Goal: Task Accomplishment & Management: Use online tool/utility

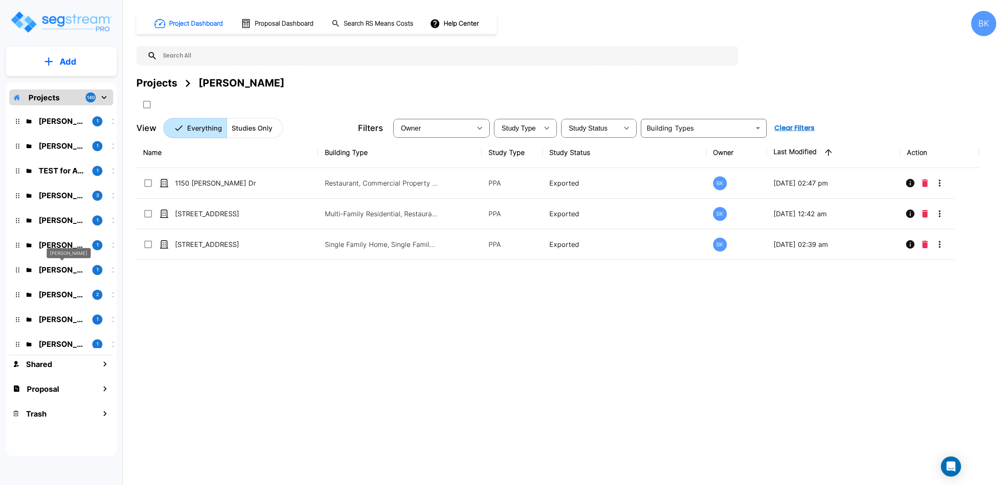
click at [64, 247] on p "[PERSON_NAME]" at bounding box center [62, 244] width 47 height 11
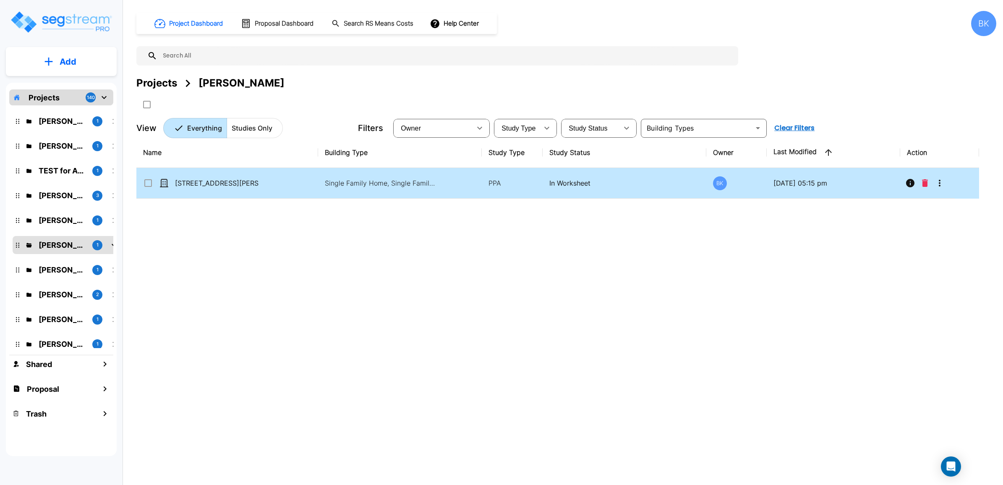
click at [945, 180] on icon "More-Options" at bounding box center [940, 183] width 10 height 10
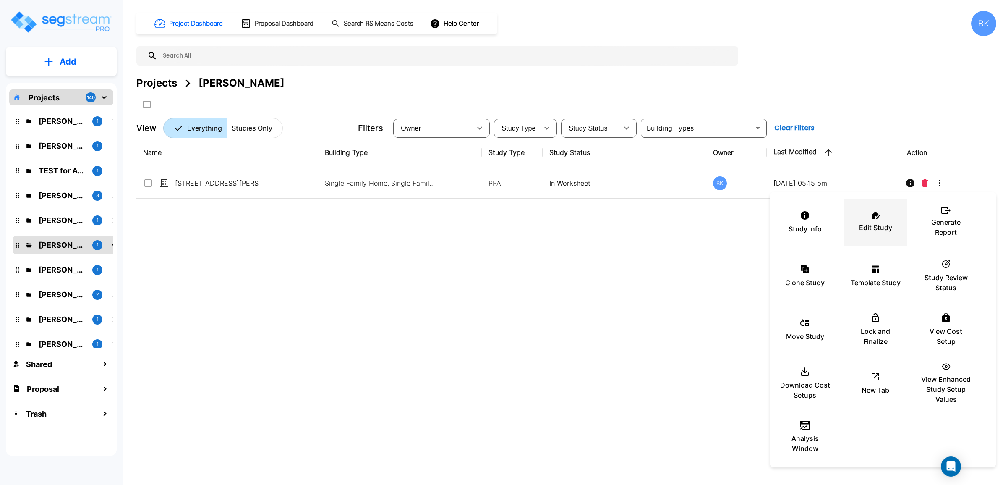
click at [877, 219] on icon at bounding box center [875, 216] width 9 height 8
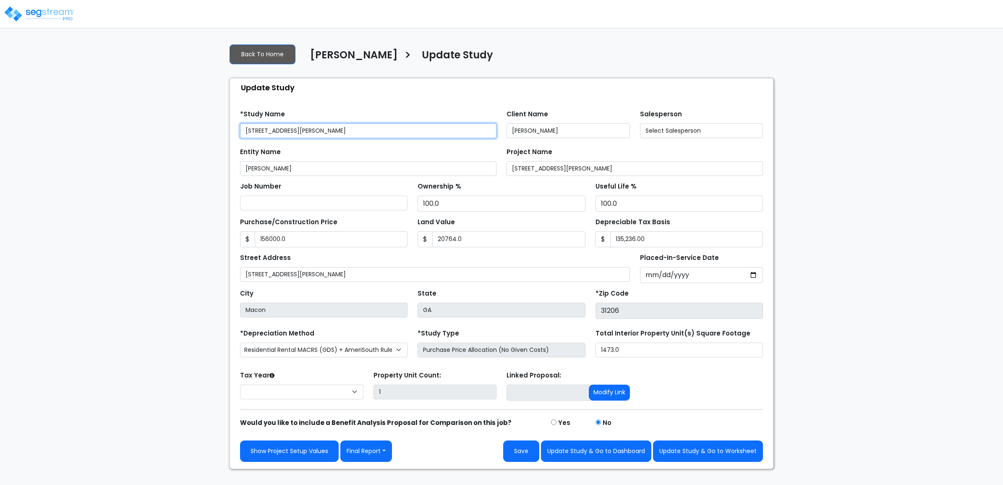
type input "156,000.0"
type input "20,764.0"
select select "2025"
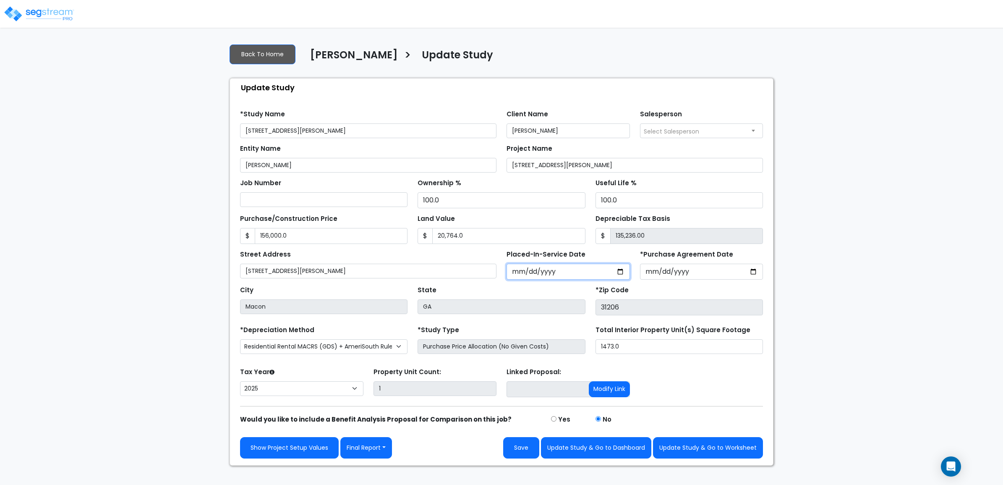
click at [530, 270] on input "2025-02-15" at bounding box center [568, 272] width 123 height 16
click at [528, 271] on input "2025-02-15" at bounding box center [568, 272] width 123 height 16
click at [526, 273] on input "2025-02-15" at bounding box center [568, 272] width 123 height 16
type input "[DATE]"
click at [863, 314] on div "We are Building your Study. So please grab a coffee and let us do the heavy lif…" at bounding box center [501, 251] width 1003 height 429
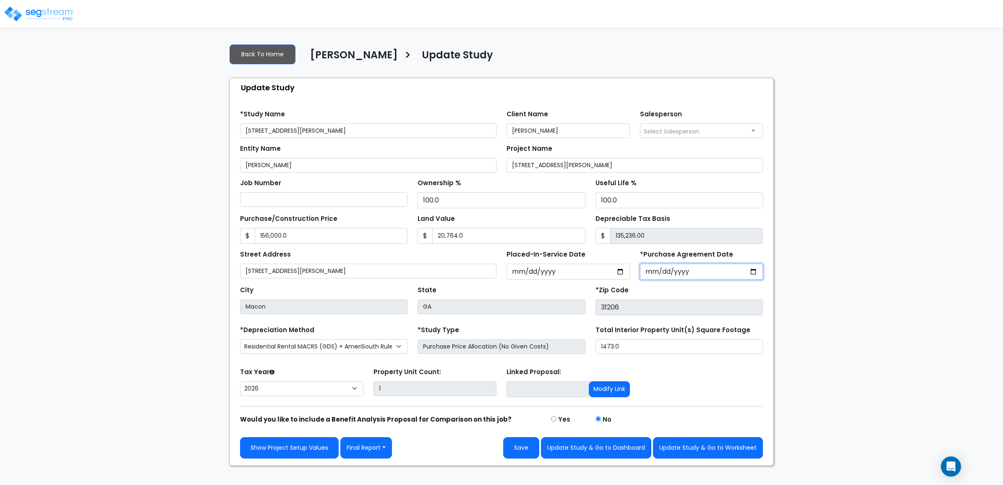
click at [653, 275] on input "2025-02-05" at bounding box center [701, 272] width 123 height 16
click at [662, 276] on input "2025-01-05" at bounding box center [701, 272] width 123 height 16
type input "[DATE]"
click at [908, 301] on div "We are Building your Study. So please grab a coffee and let us do the heavy lif…" at bounding box center [501, 251] width 1003 height 429
click at [512, 454] on button "Save" at bounding box center [521, 447] width 36 height 21
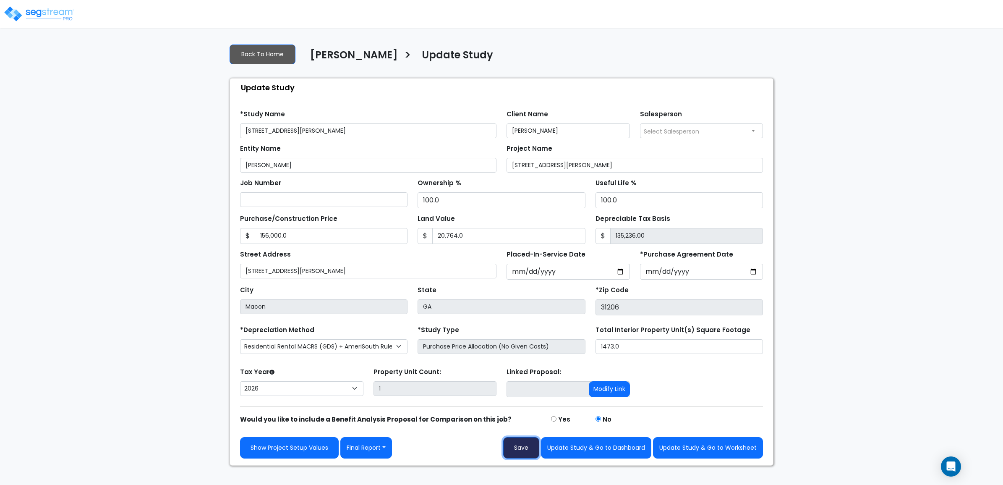
type input "156000"
type input "20764"
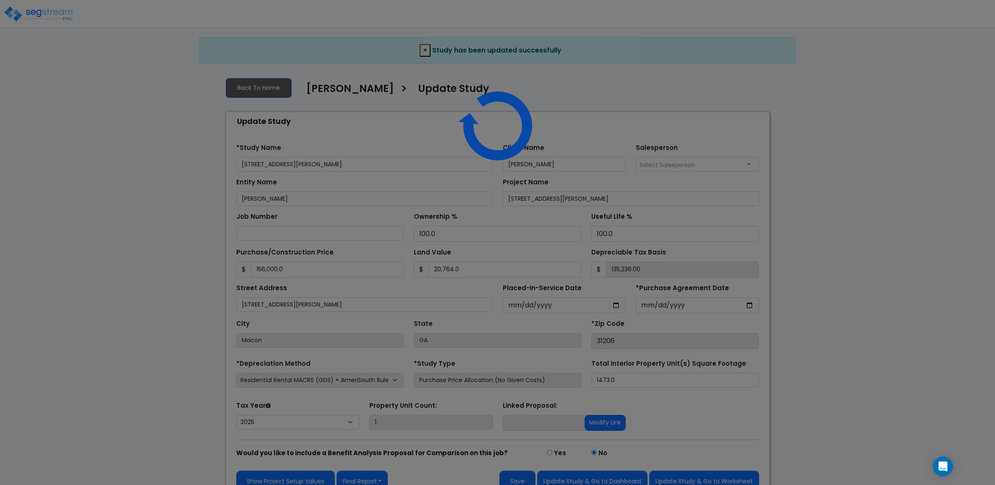
select select "2025"
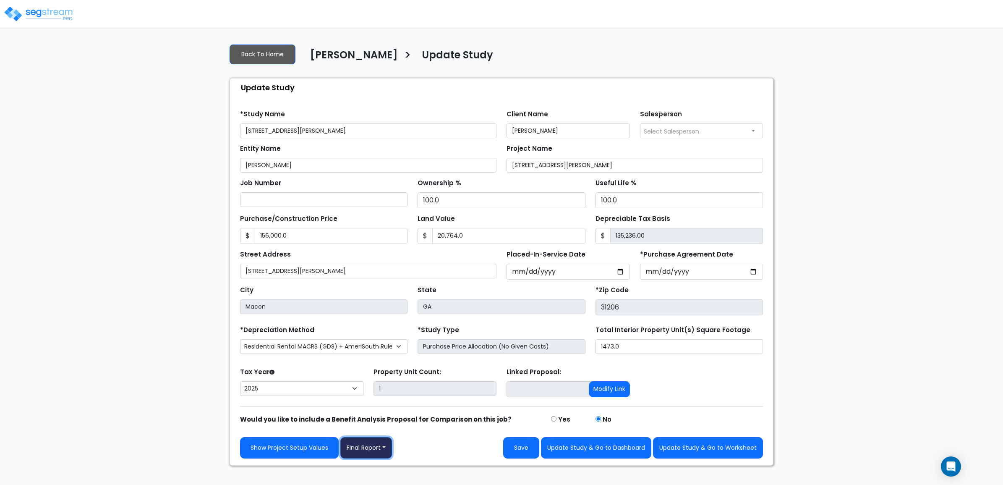
click at [368, 445] on button "Final Report" at bounding box center [366, 447] width 52 height 21
click at [372, 388] on link "Report Custom Fields" at bounding box center [385, 385] width 88 height 19
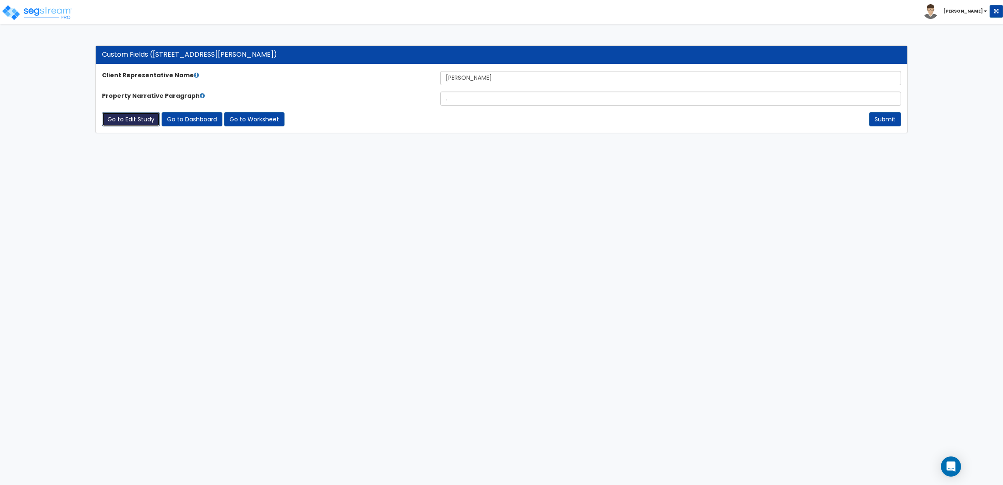
click at [130, 120] on link "Go to Edit Study" at bounding box center [131, 119] width 58 height 14
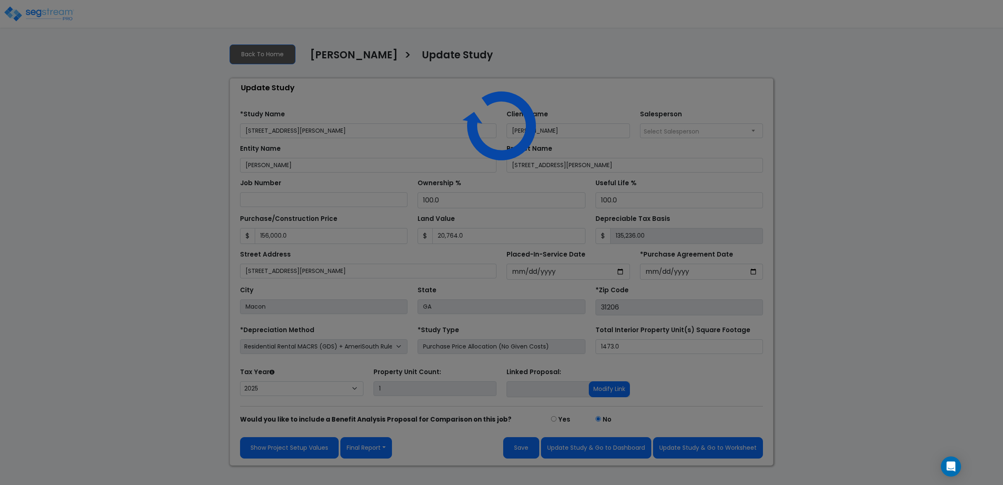
select select "2025"
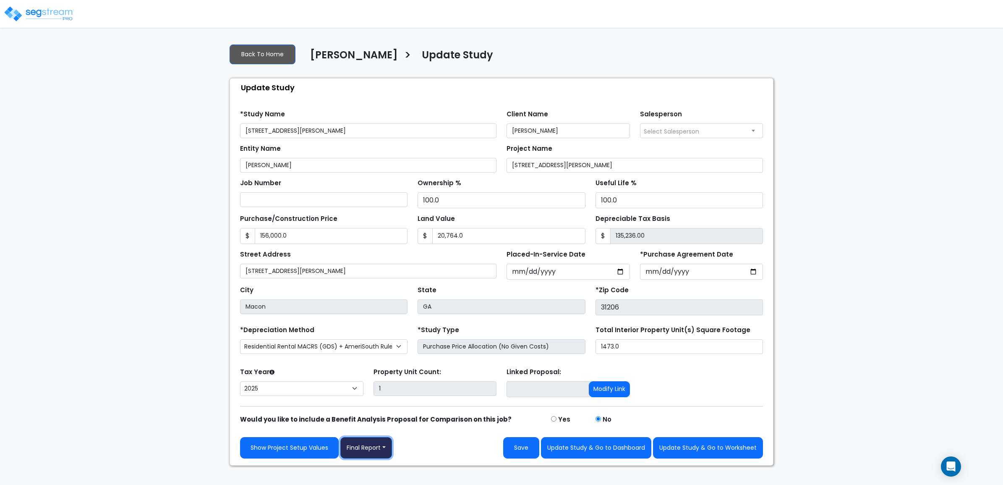
click at [361, 450] on button "Final Report" at bounding box center [366, 447] width 52 height 21
click at [359, 406] on link "Report Images" at bounding box center [385, 404] width 88 height 19
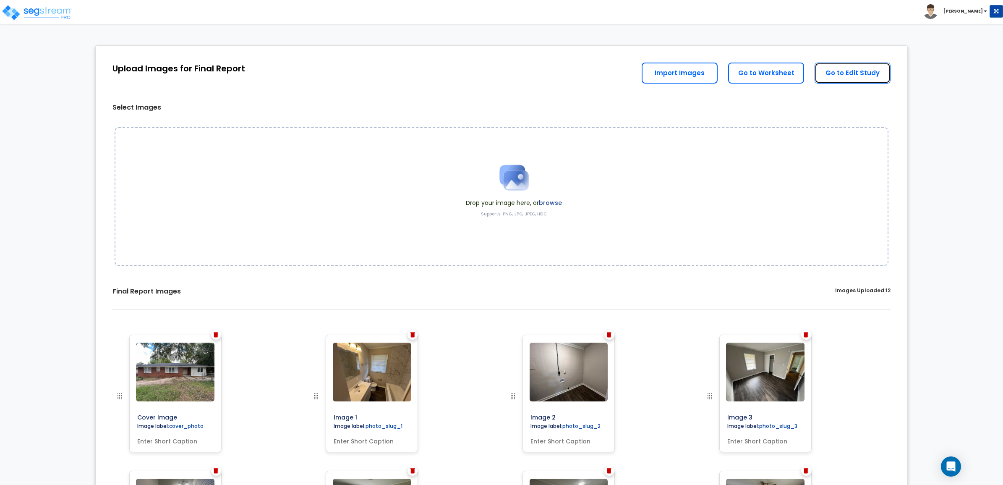
click at [852, 78] on link "Go to Edit Study" at bounding box center [853, 73] width 76 height 21
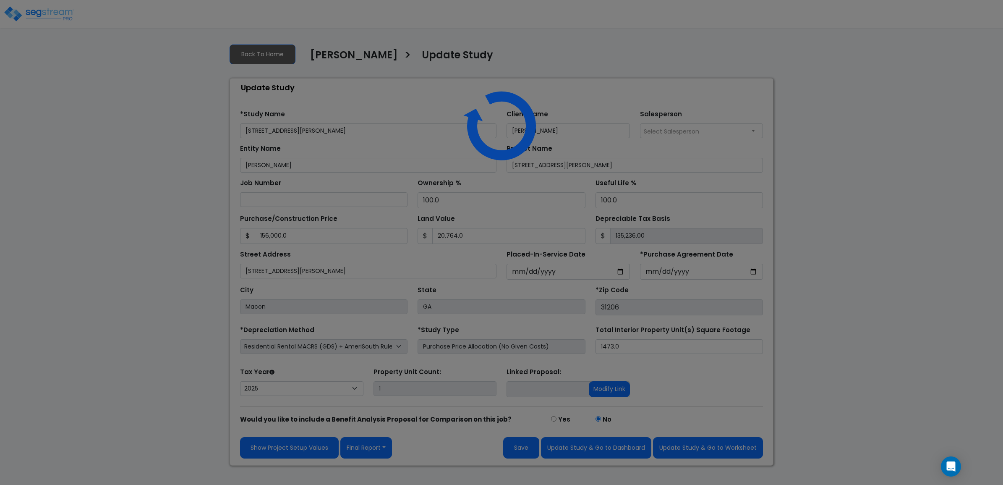
select select "2025"
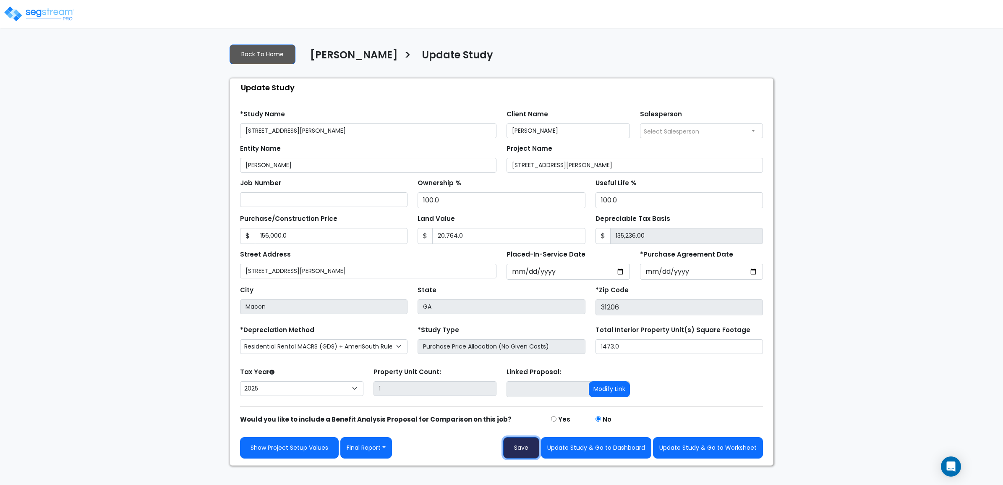
click at [517, 445] on button "Save" at bounding box center [521, 447] width 36 height 21
type input "156000"
type input "20764"
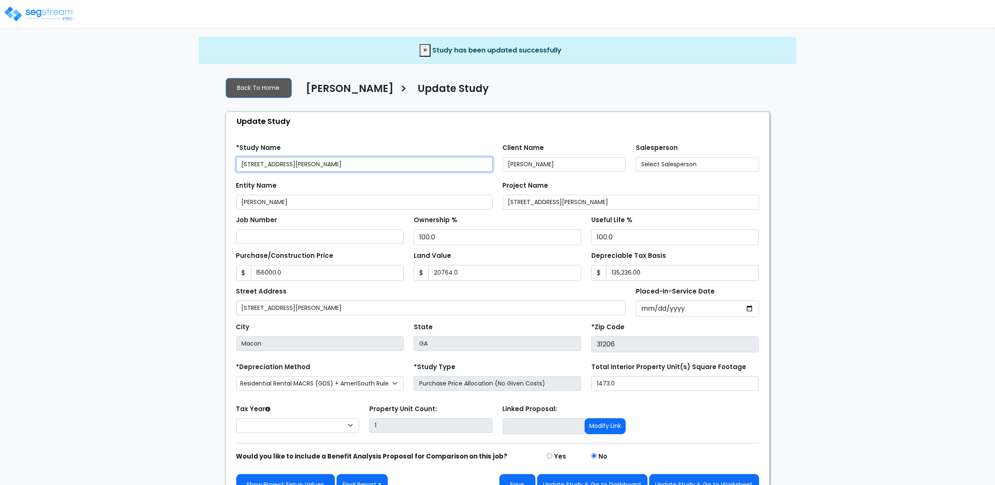
type input "156,000.0"
type input "20,764.0"
select select "2025"
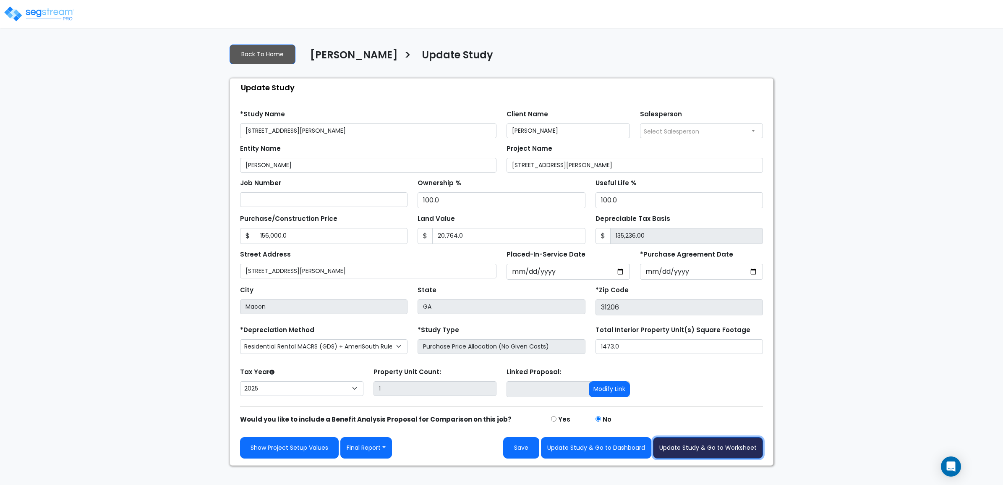
click at [685, 445] on button "Update Study & Go to Worksheet" at bounding box center [708, 447] width 110 height 21
type input "156000"
type input "20764"
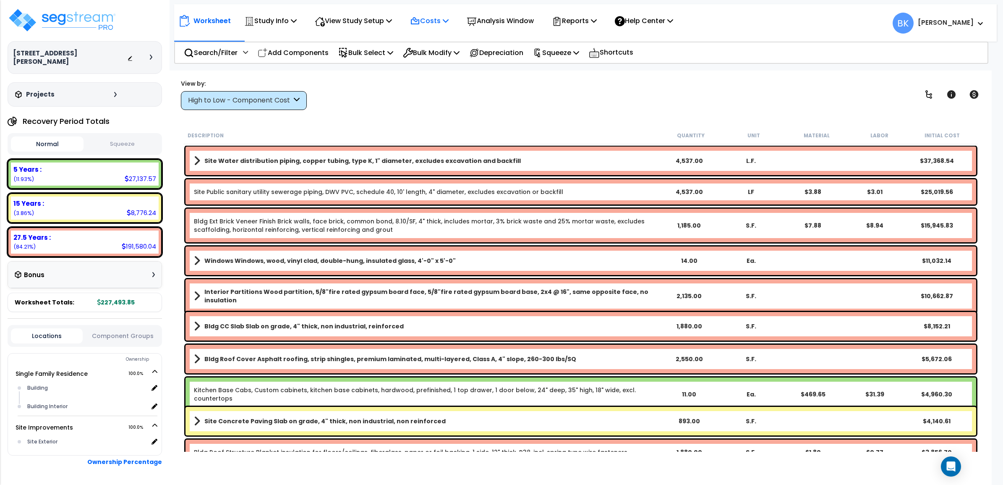
click at [440, 19] on p "Costs" at bounding box center [429, 20] width 39 height 11
click at [430, 56] on link "Direct Costs" at bounding box center [447, 57] width 83 height 17
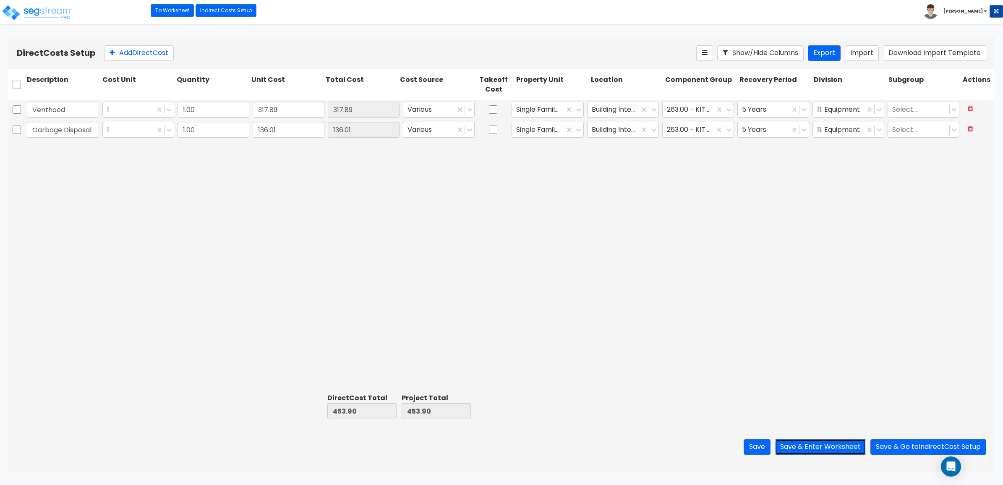
click at [807, 450] on button "Save & Enter Worksheet" at bounding box center [821, 447] width 92 height 16
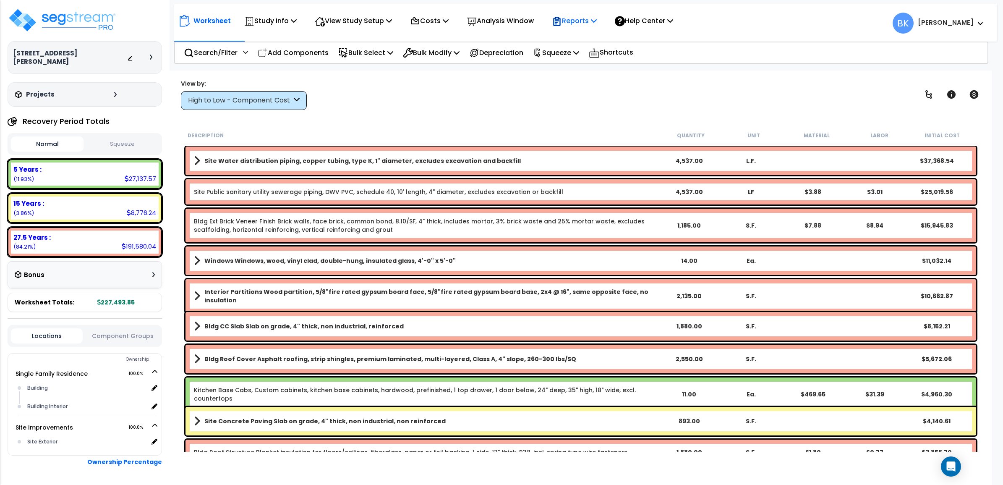
click at [591, 20] on p "Reports" at bounding box center [574, 20] width 45 height 11
click at [586, 42] on link "Get Report" at bounding box center [589, 39] width 83 height 17
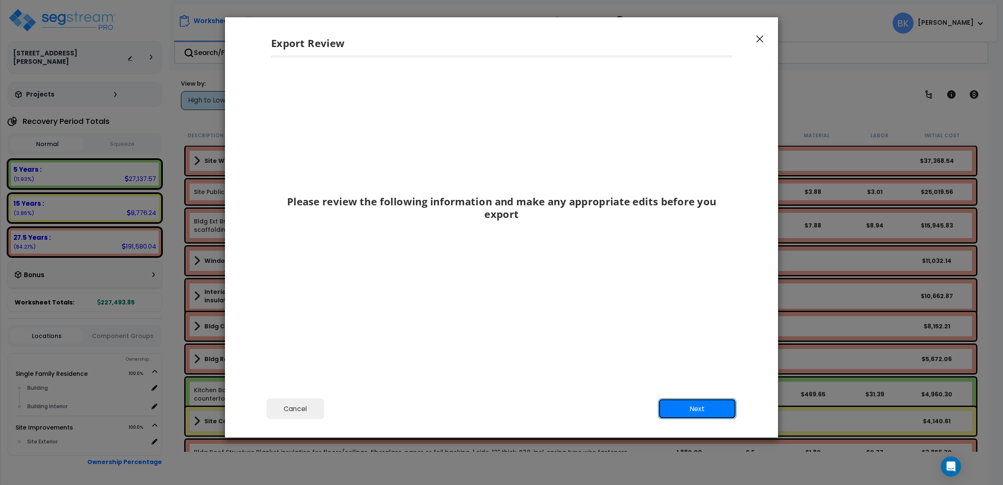
click at [691, 402] on button "Next" at bounding box center [697, 408] width 78 height 21
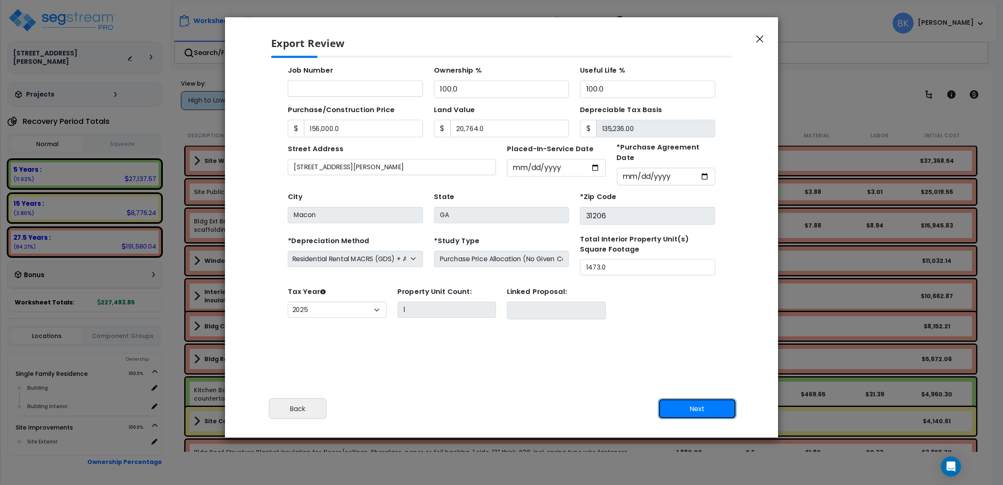
scroll to position [84, 0]
click at [675, 400] on button "Next" at bounding box center [697, 408] width 78 height 21
type input "156000"
type input "20764"
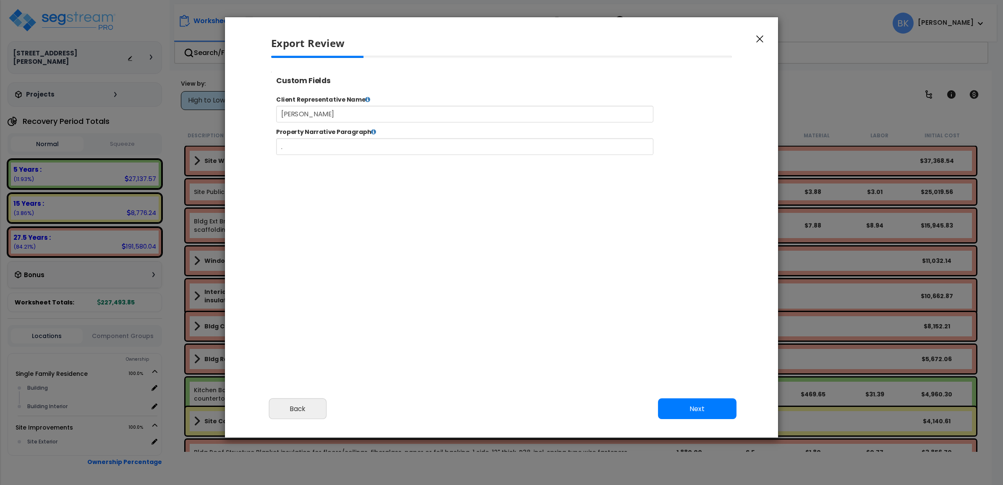
select select "2025"
click at [698, 412] on button "Next" at bounding box center [697, 408] width 78 height 21
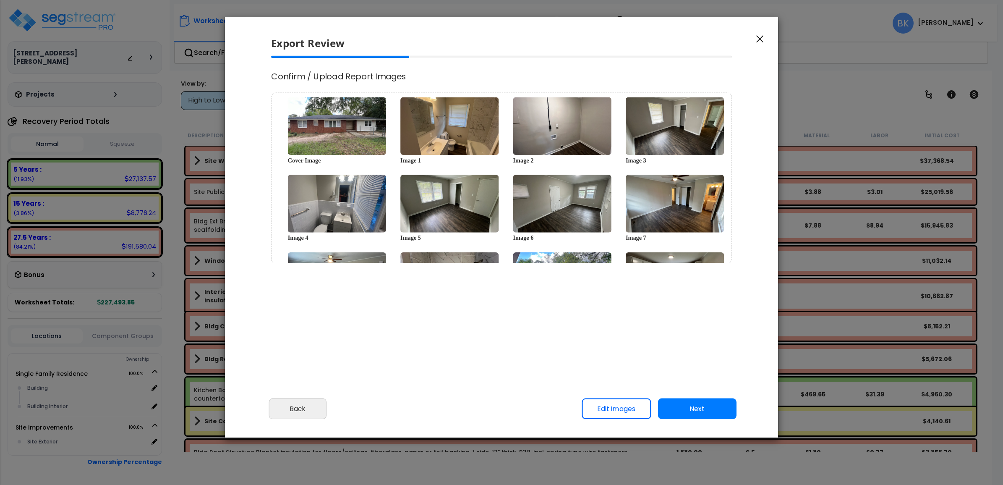
scroll to position [0, 0]
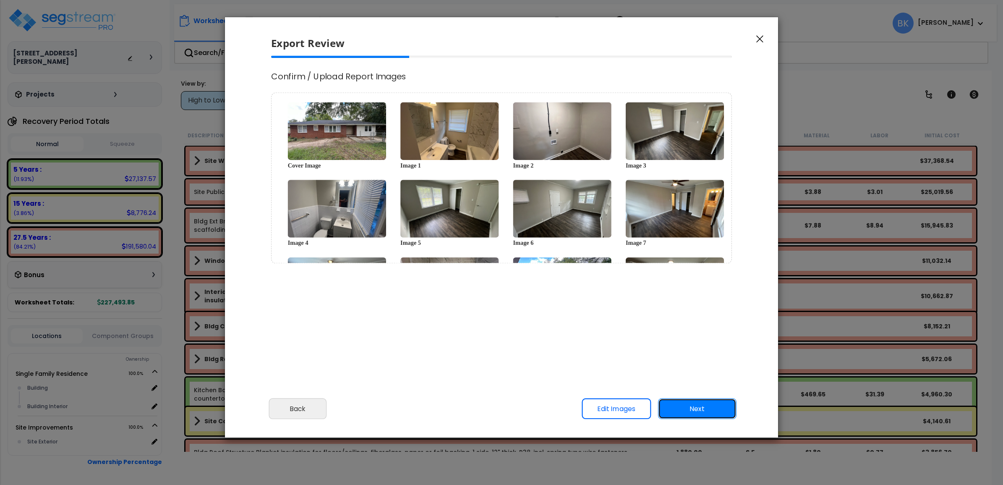
click at [698, 416] on button "Next" at bounding box center [697, 408] width 78 height 21
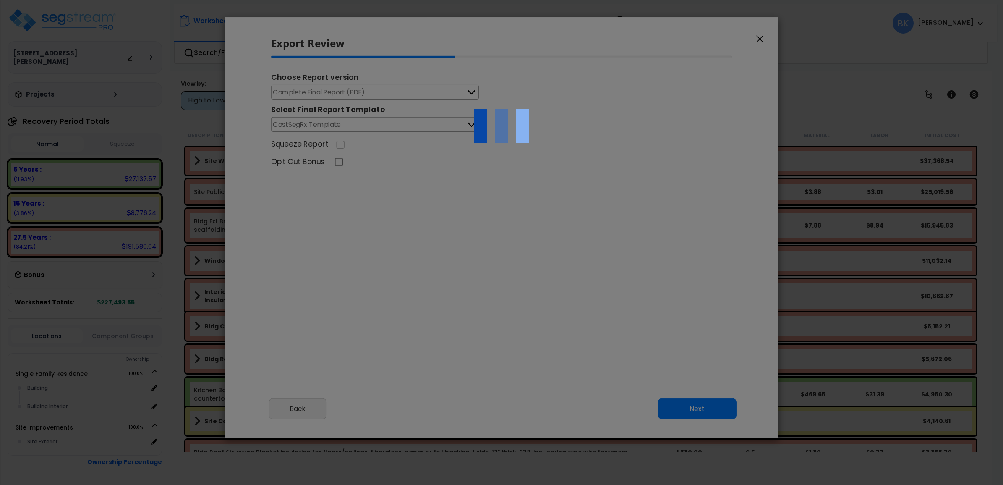
click at [339, 85] on div at bounding box center [501, 242] width 1003 height 485
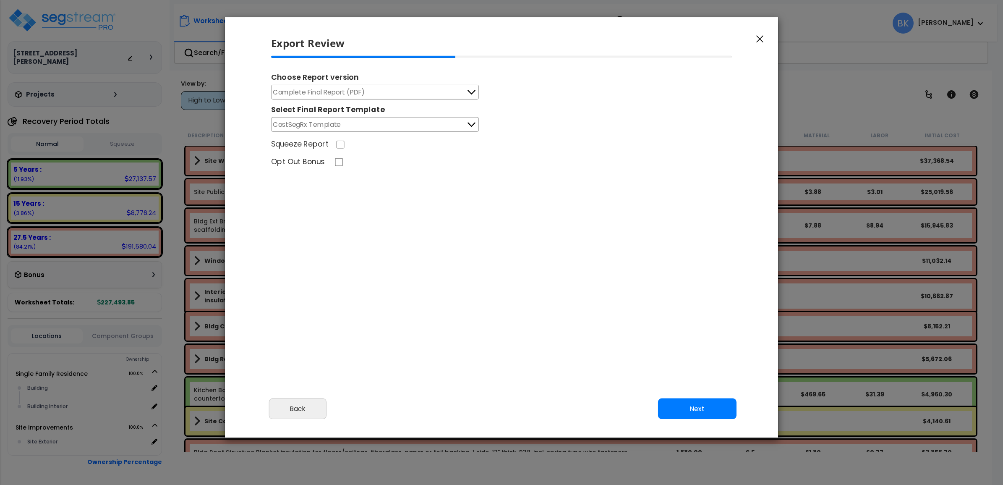
click at [322, 93] on span "Complete Final Report (PDF)" at bounding box center [319, 92] width 92 height 10
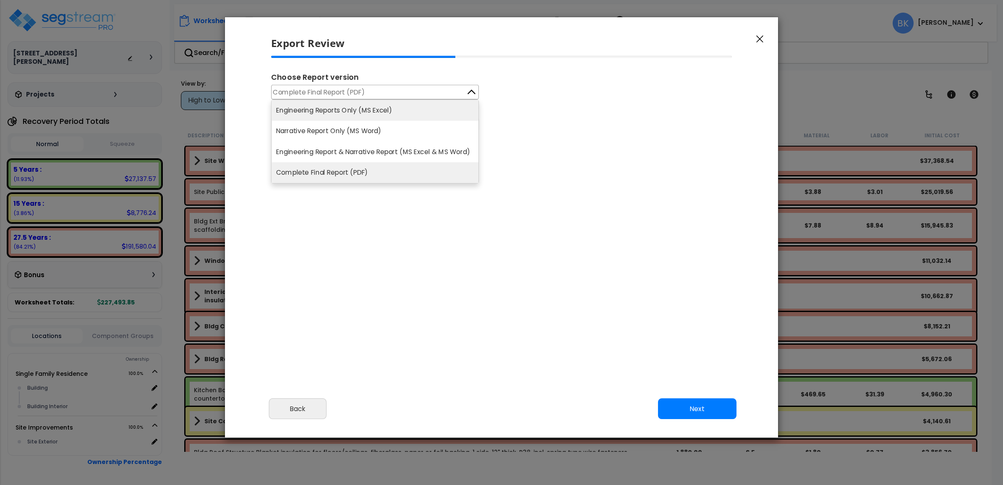
click at [390, 107] on li "Engineering Reports Only (MS Excel)" at bounding box center [375, 110] width 207 height 21
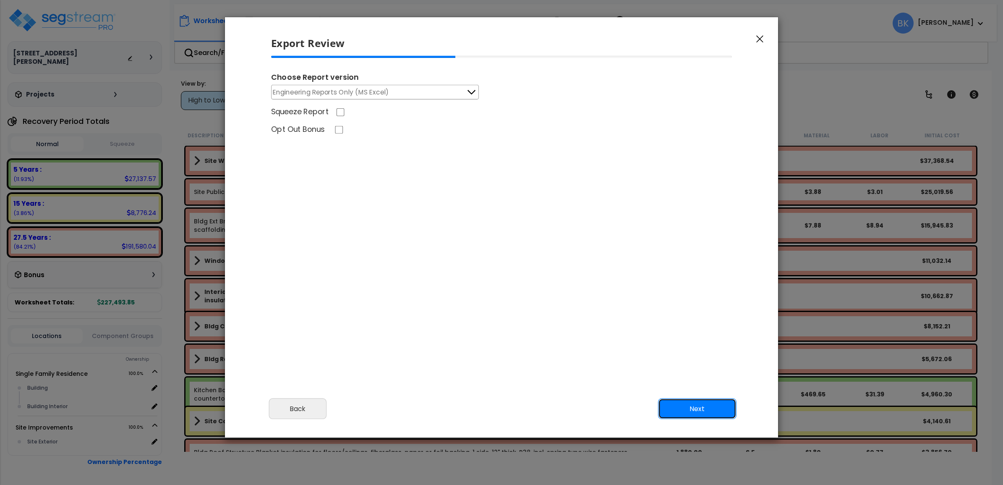
click at [693, 403] on button "Next" at bounding box center [697, 408] width 78 height 21
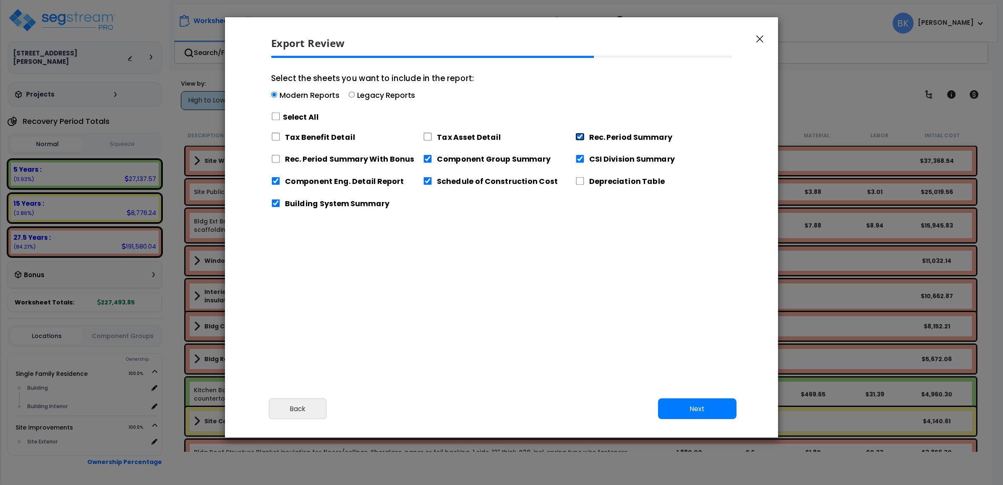
click at [576, 135] on input "Rec. Period Summary" at bounding box center [580, 137] width 9 height 8
click at [581, 136] on input "Rec. Period Summary" at bounding box center [580, 137] width 9 height 8
checkbox input "true"
click at [706, 406] on button "Next" at bounding box center [697, 408] width 78 height 21
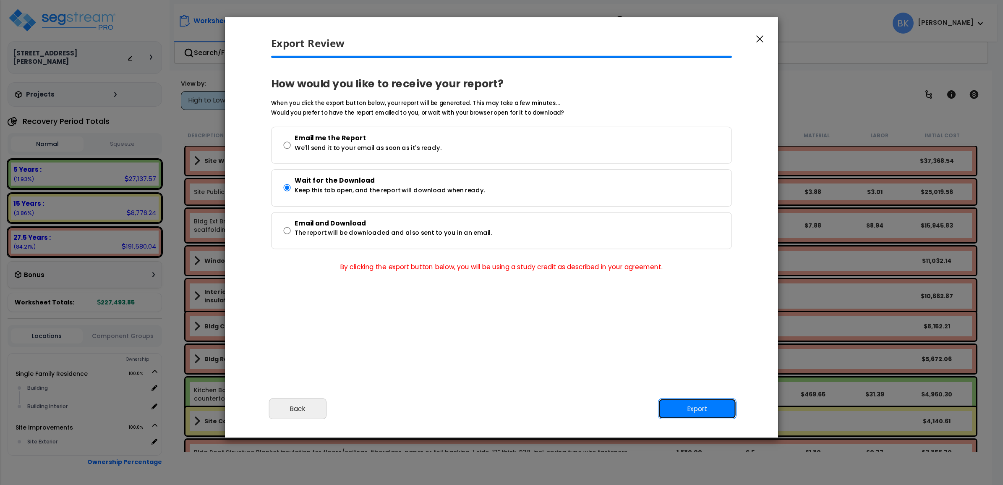
click at [697, 410] on button "Export" at bounding box center [697, 408] width 78 height 21
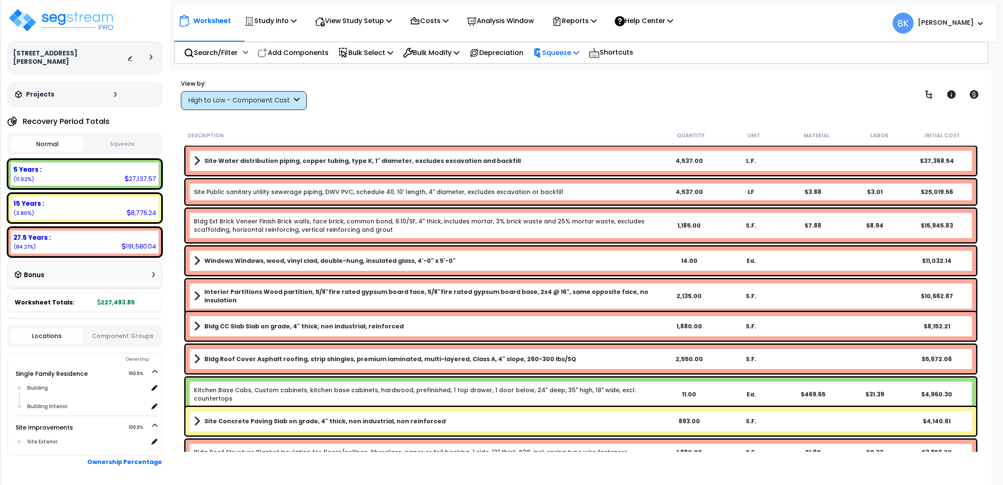
click at [564, 53] on p "Squeeze" at bounding box center [556, 52] width 46 height 11
click at [557, 68] on link "Squeeze" at bounding box center [570, 71] width 83 height 17
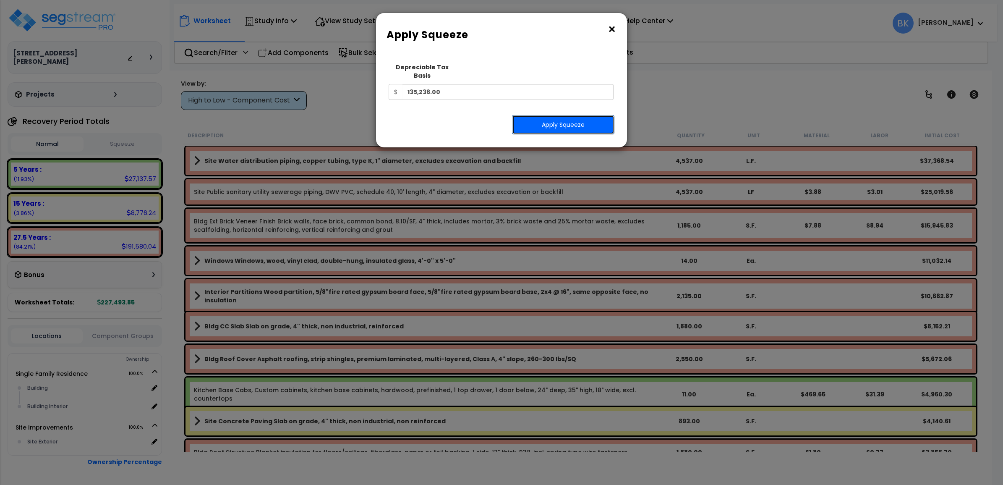
click at [580, 116] on button "Apply Squeeze" at bounding box center [563, 124] width 102 height 19
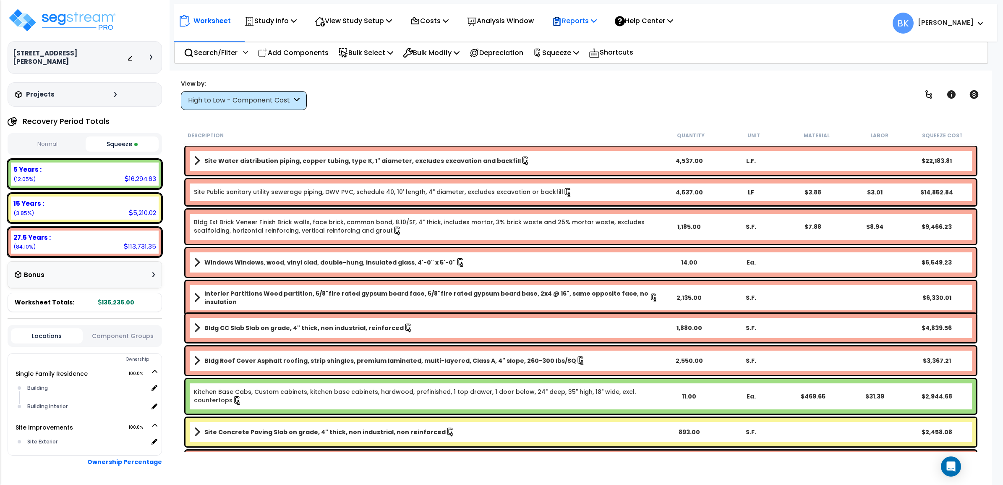
click at [597, 24] on p "Reports" at bounding box center [574, 20] width 45 height 11
click at [595, 37] on link "Get Report" at bounding box center [589, 39] width 83 height 17
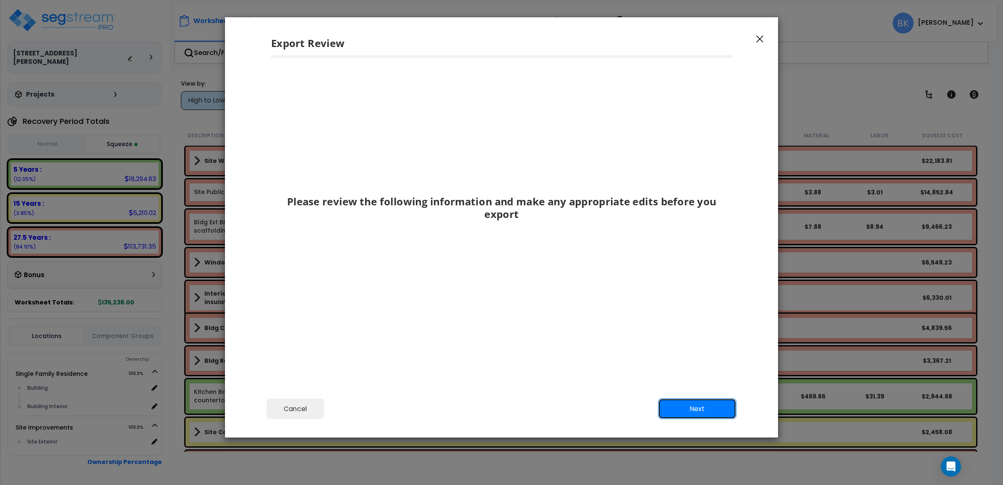
click at [722, 410] on button "Next" at bounding box center [697, 408] width 78 height 21
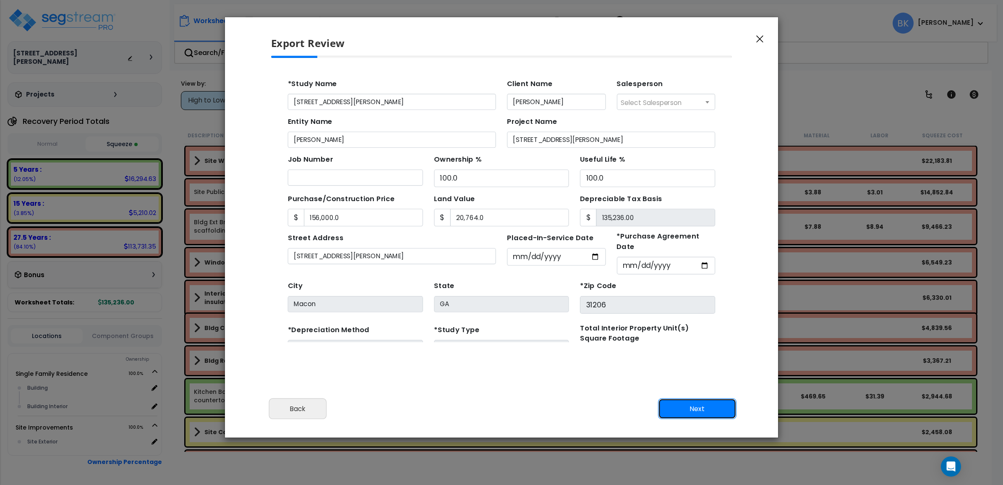
click at [686, 409] on button "Next" at bounding box center [697, 408] width 78 height 21
type input "156000"
type input "20764"
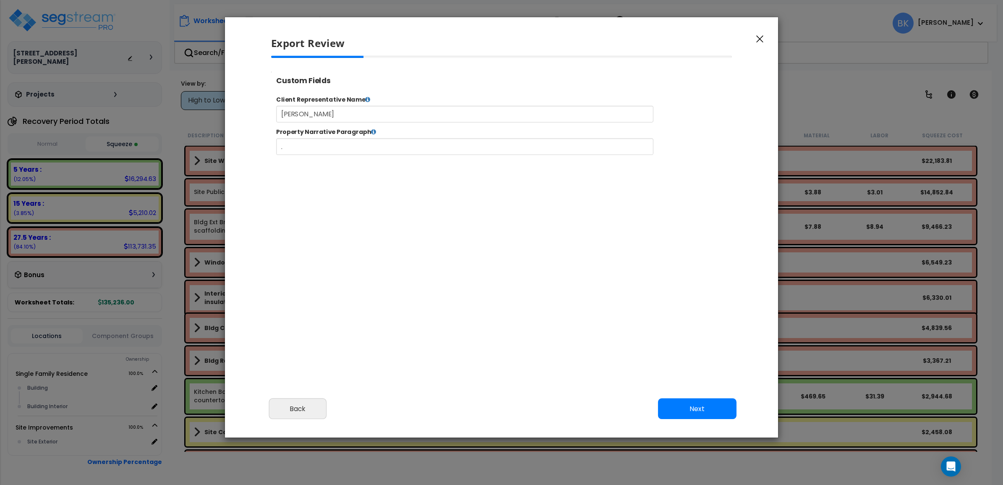
select select "2025"
click at [708, 407] on button "Next" at bounding box center [697, 408] width 78 height 21
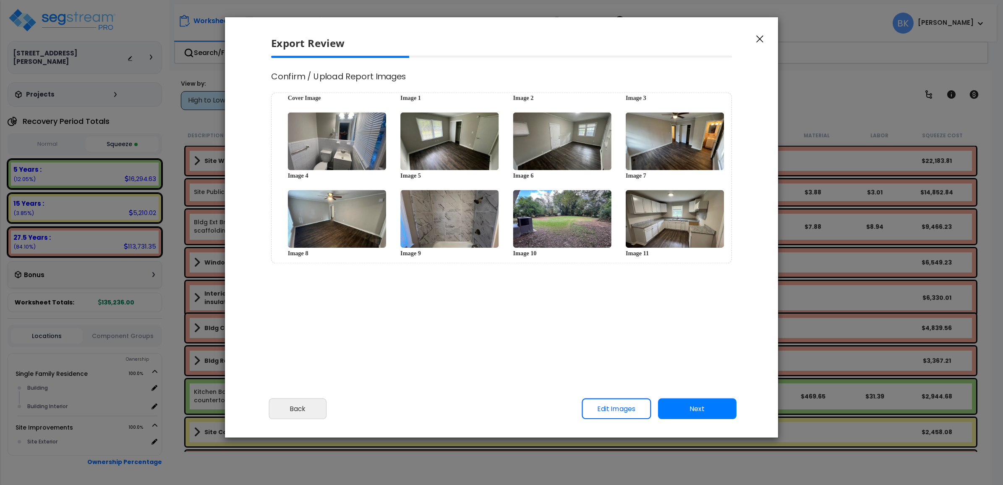
scroll to position [65, 0]
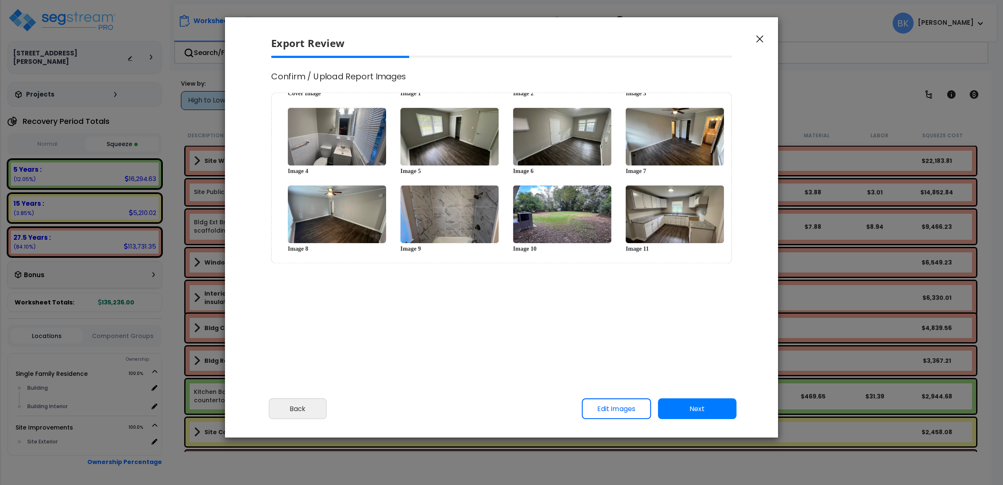
click at [702, 406] on button "Next" at bounding box center [697, 408] width 78 height 21
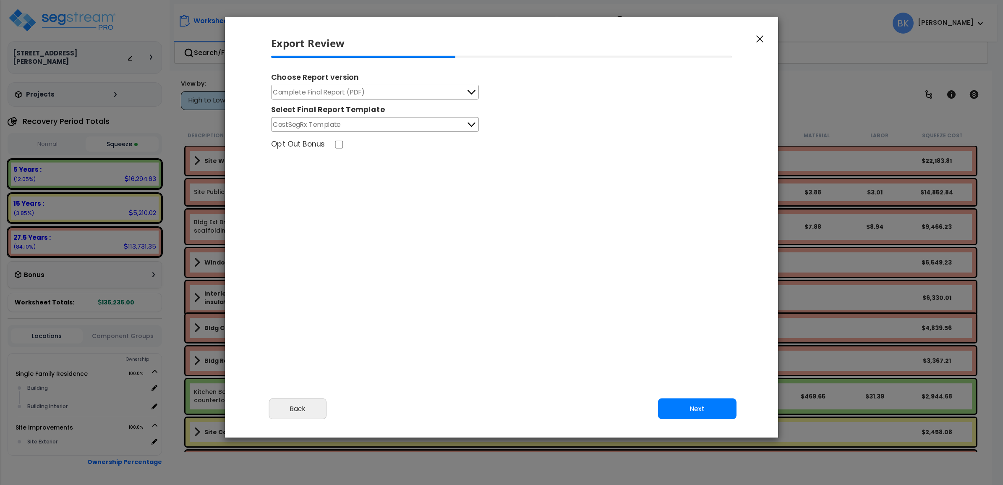
click at [387, 96] on button "Complete Final Report (PDF)" at bounding box center [375, 92] width 208 height 15
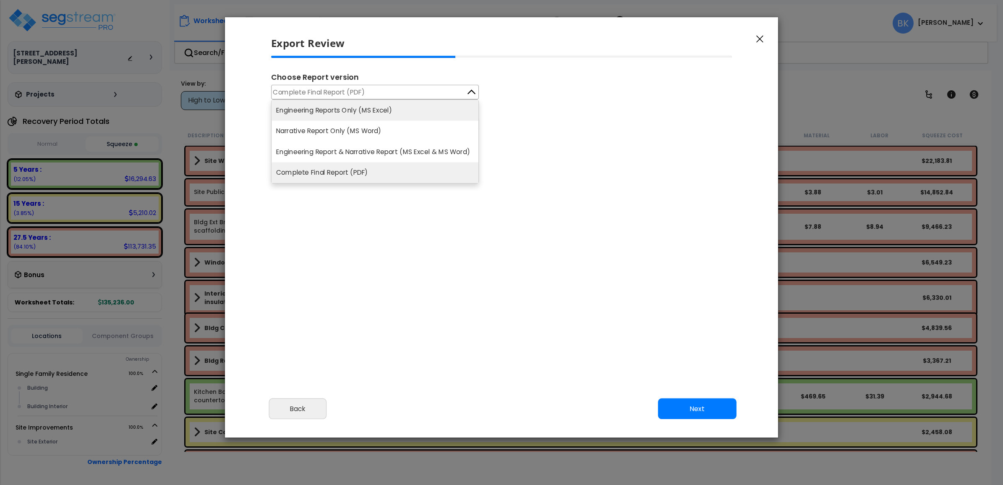
click at [379, 106] on li "Engineering Reports Only (MS Excel)" at bounding box center [375, 110] width 207 height 21
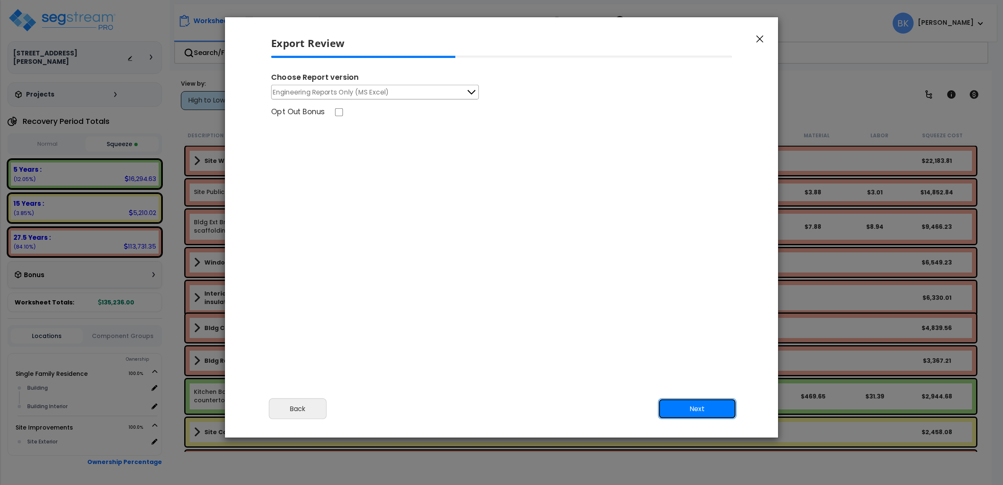
click at [714, 419] on button "Next" at bounding box center [697, 408] width 78 height 21
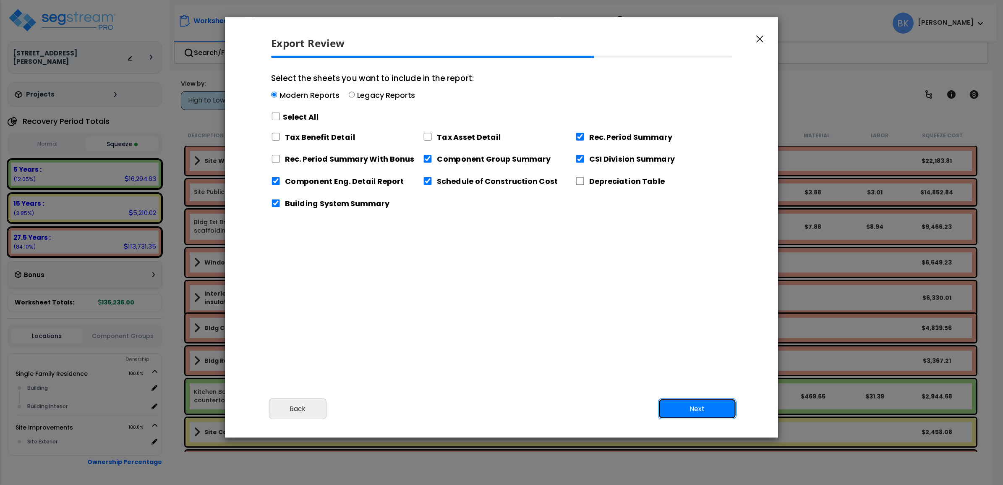
click at [714, 410] on button "Next" at bounding box center [697, 408] width 78 height 21
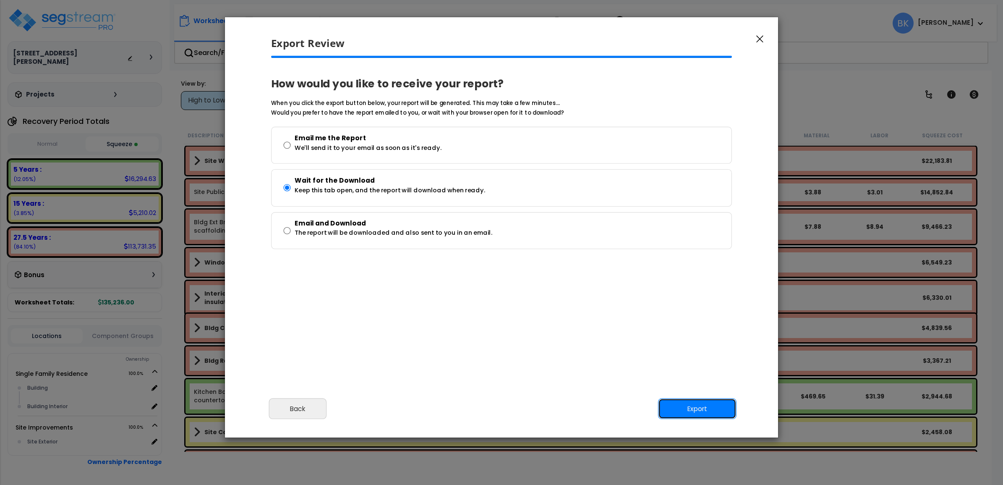
click at [708, 414] on button "Export" at bounding box center [697, 408] width 78 height 21
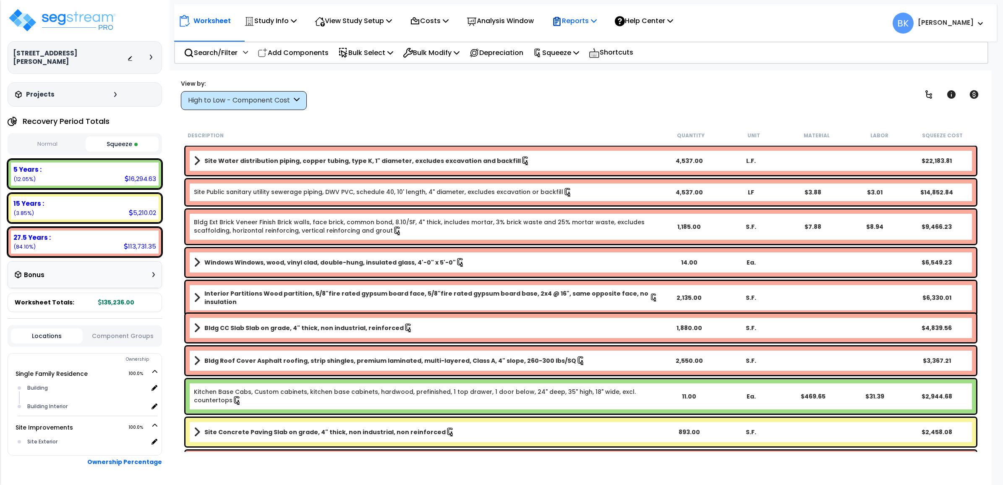
click at [595, 22] on p "Reports" at bounding box center [574, 20] width 45 height 11
click at [594, 35] on link "Get Report" at bounding box center [589, 39] width 83 height 17
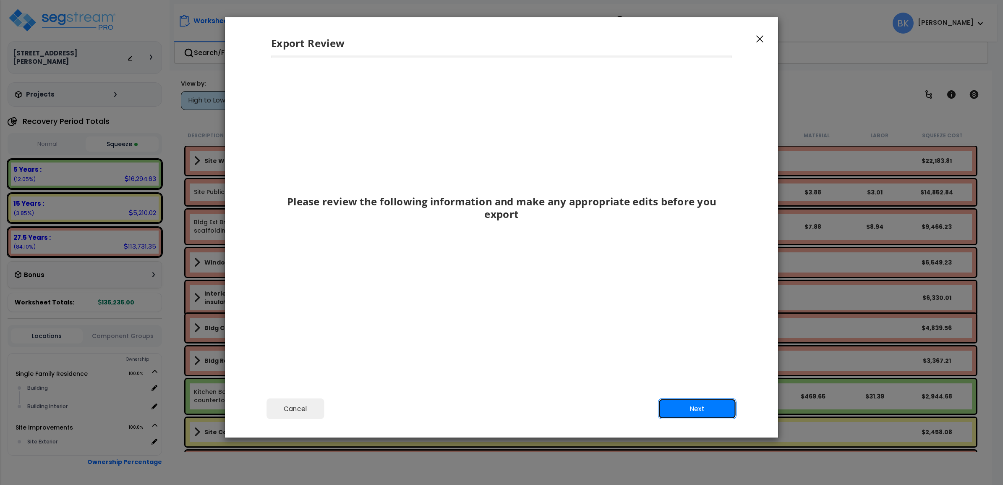
click at [702, 401] on button "Next" at bounding box center [697, 408] width 78 height 21
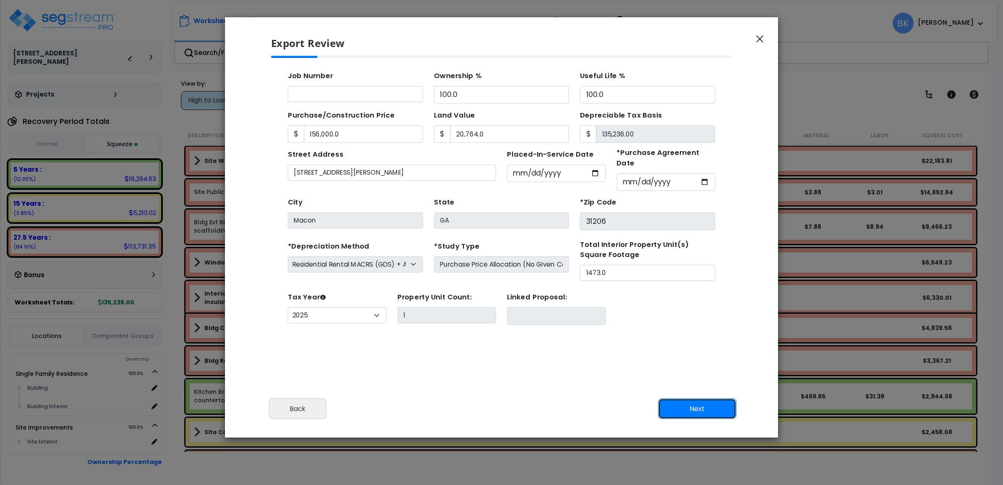
click at [697, 406] on button "Next" at bounding box center [697, 408] width 78 height 21
type input "156000"
type input "20764"
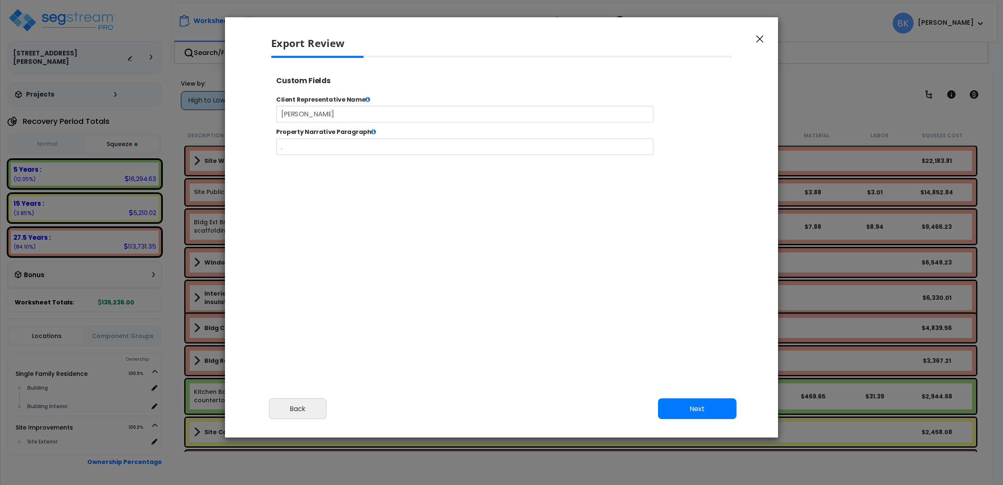
select select "2025"
click at [710, 408] on button "Next" at bounding box center [697, 408] width 78 height 21
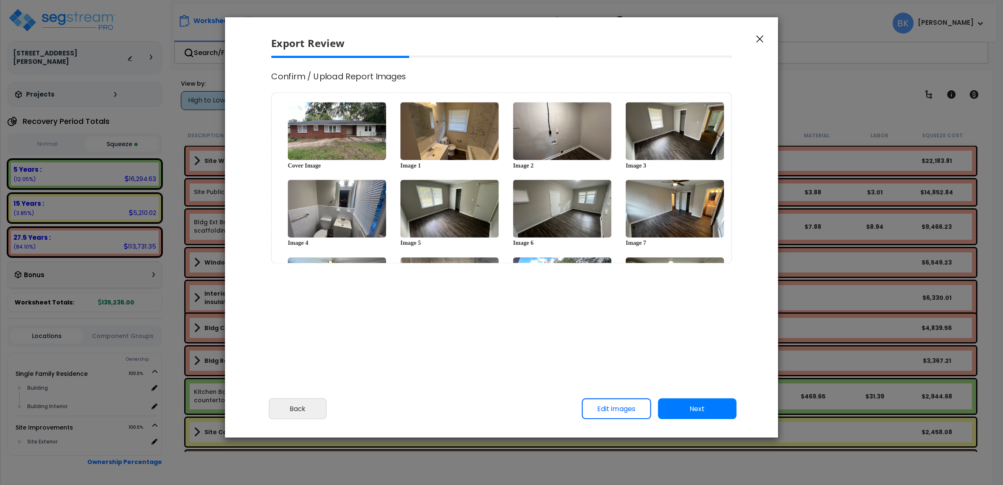
scroll to position [0, 0]
click at [708, 408] on button "Next" at bounding box center [697, 408] width 78 height 21
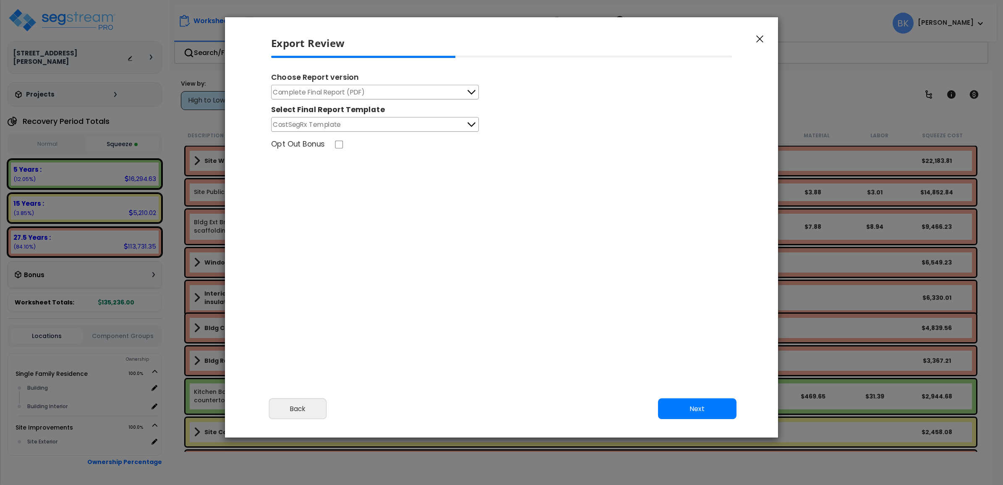
click at [412, 125] on button "CostSegRx Template" at bounding box center [375, 124] width 208 height 15
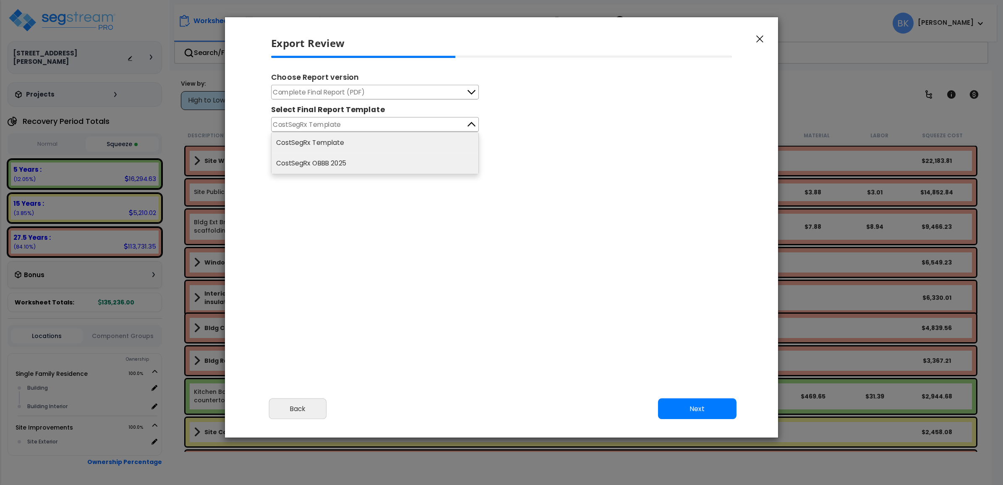
click at [332, 164] on li "CostSegRx OBBB 2025" at bounding box center [375, 163] width 207 height 21
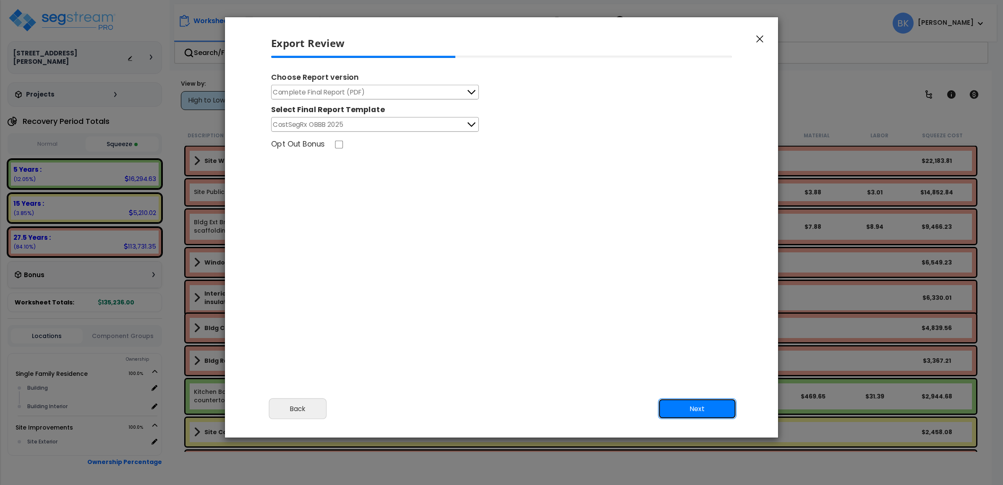
click at [691, 406] on button "Next" at bounding box center [697, 408] width 78 height 21
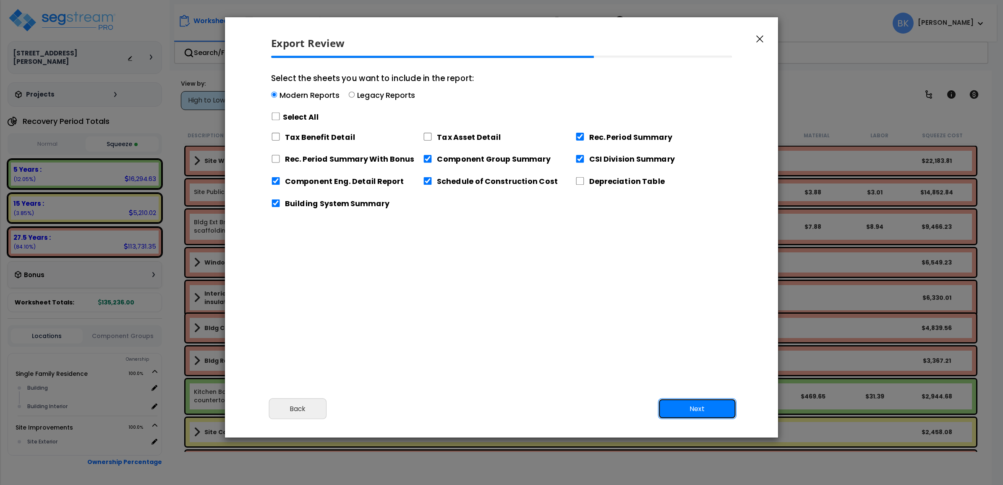
click at [690, 406] on button "Next" at bounding box center [697, 408] width 78 height 21
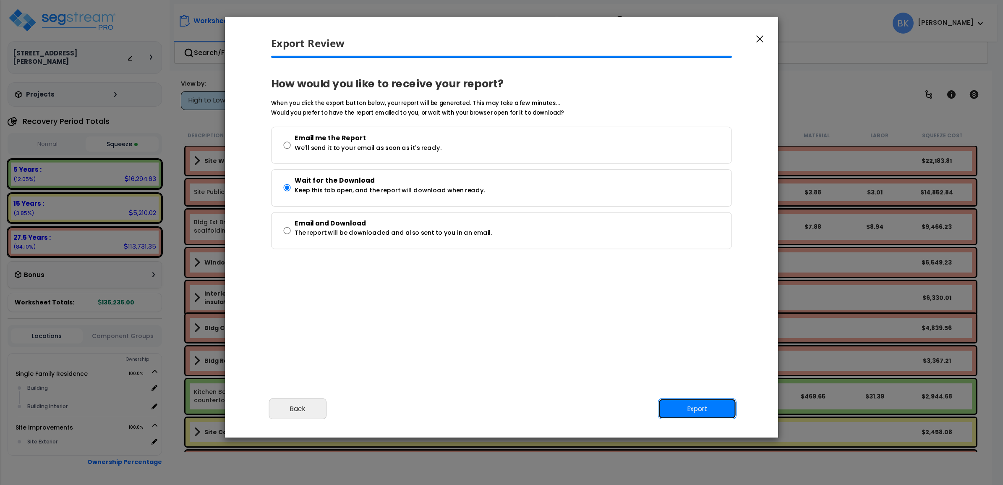
click at [687, 406] on button "Export" at bounding box center [697, 408] width 78 height 21
